Goal: Communication & Community: Answer question/provide support

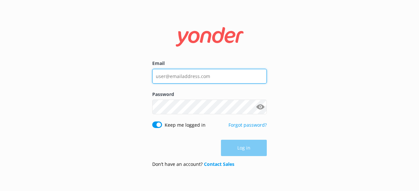
type input "[EMAIL_ADDRESS][DOMAIN_NAME]"
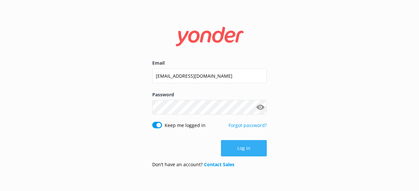
drag, startPoint x: 281, startPoint y: 147, endPoint x: 259, endPoint y: 152, distance: 22.8
click at [281, 147] on div "Email [EMAIL_ADDRESS][DOMAIN_NAME] Password Show password Keep me logged in For…" at bounding box center [209, 95] width 419 height 191
click at [247, 149] on button "Log in" at bounding box center [244, 148] width 46 height 16
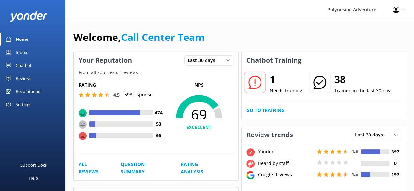
click at [22, 52] on div "Inbox" at bounding box center [21, 52] width 11 height 13
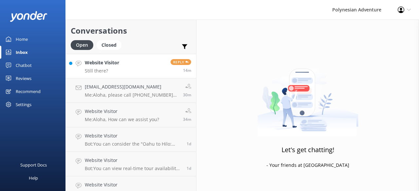
click at [99, 68] on p "Still there?" at bounding box center [102, 71] width 34 height 6
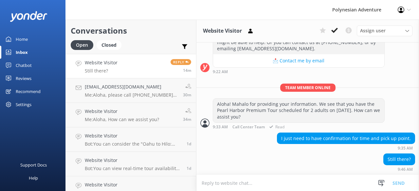
scroll to position [142, 0]
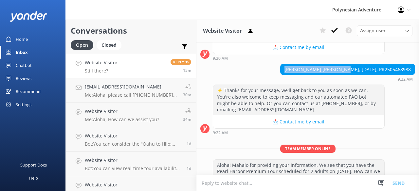
drag, startPoint x: 343, startPoint y: 74, endPoint x: 302, endPoint y: 81, distance: 41.9
click at [281, 73] on div "[PERSON_NAME] [PERSON_NAME], [DATE], PR2505468988" at bounding box center [347, 69] width 134 height 11
drag, startPoint x: 373, startPoint y: 74, endPoint x: 416, endPoint y: 76, distance: 42.9
click at [416, 76] on div "[DATE] Aloha! I'm a virtual assistant for Polynesian Adventure, here to answer …" at bounding box center [307, 109] width 222 height 132
copy div "PR2505468988"
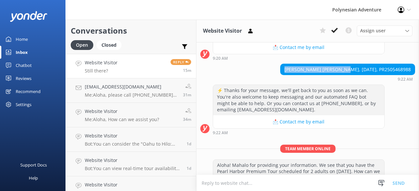
scroll to position [207, 0]
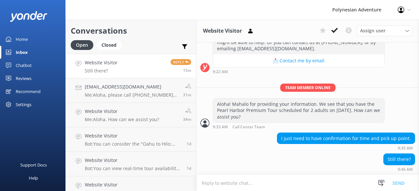
click at [247, 185] on textarea at bounding box center [307, 183] width 222 height 16
paste textarea "We'll pick you up at 7:20 AM from [PERSON_NAME] DRESS FOR LESS, Curbside at [GE…"
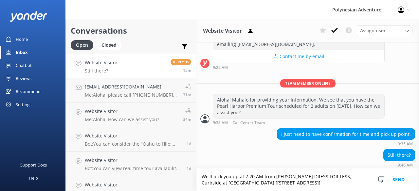
scroll to position [214, 0]
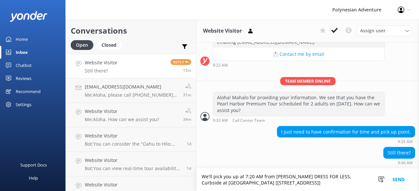
click at [203, 175] on textarea "We'll pick you up at 7:20 AM from [PERSON_NAME] DRESS FOR LESS, Curbside at [GE…" at bounding box center [307, 180] width 222 height 23
click at [239, 176] on textarea "We'll pick you up at 7:20 AM from [PERSON_NAME] DRESS FOR LESS, Curbside at [GE…" at bounding box center [307, 180] width 222 height 23
type textarea "We'll pick you up on [DATE] 7:20 AM from [PERSON_NAME] DRESS FOR LESS, Curbside…"
click at [342, 182] on textarea "We'll pick you up on [DATE] 7:20 AM from [PERSON_NAME] DRESS FOR LESS, Curbside…" at bounding box center [307, 180] width 222 height 23
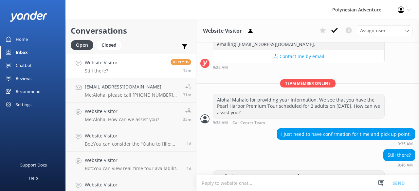
scroll to position [234, 0]
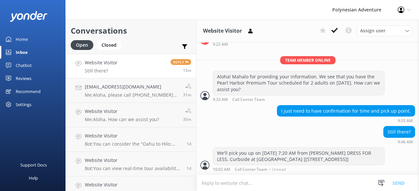
click at [342, 182] on textarea at bounding box center [307, 183] width 222 height 16
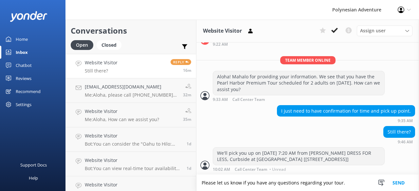
click at [201, 184] on textarea "Please let us know if you have any questions regarding your tour." at bounding box center [307, 183] width 222 height 16
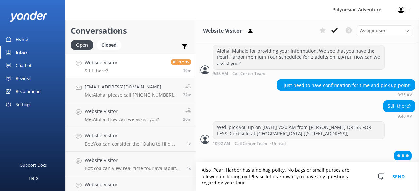
scroll to position [262, 0]
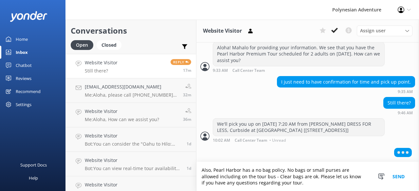
type textarea "Also, Pearl Harbor has a no bag policy. No bags or small purses are allowed inc…"
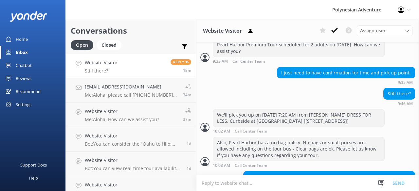
scroll to position [289, 0]
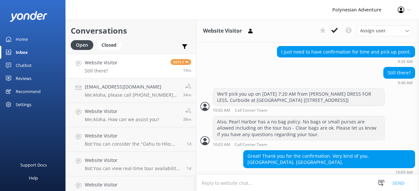
click at [250, 182] on textarea at bounding box center [307, 183] width 222 height 16
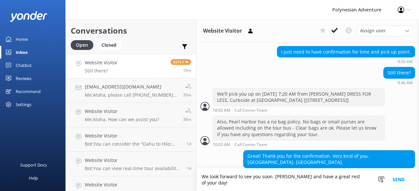
type textarea "We look forward to see you soon. [PERSON_NAME] and have a great rest of your da…"
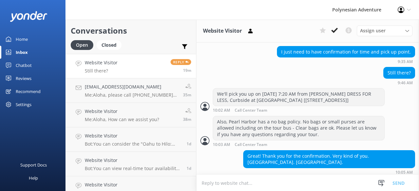
scroll to position [316, 0]
